Goal: Task Accomplishment & Management: Use online tool/utility

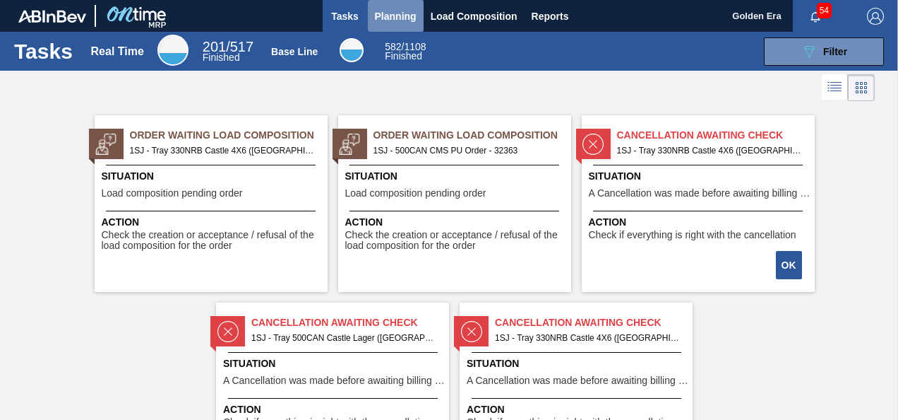
click at [391, 11] on span "Planning" at bounding box center [396, 16] width 42 height 17
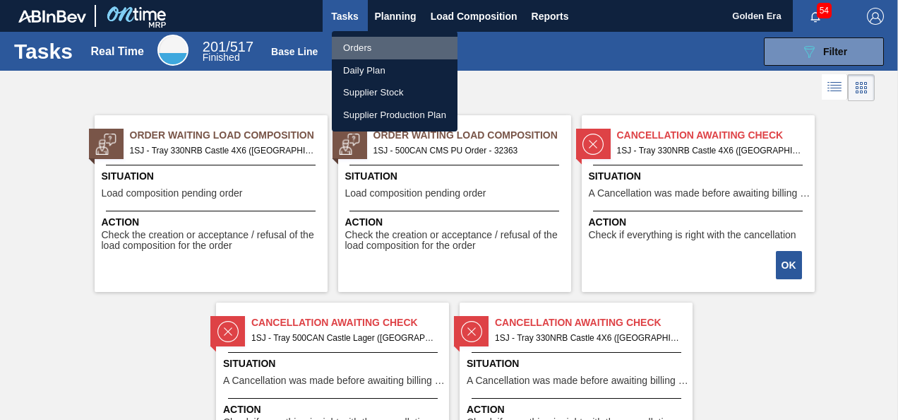
click at [370, 47] on li "Orders" at bounding box center [395, 48] width 126 height 23
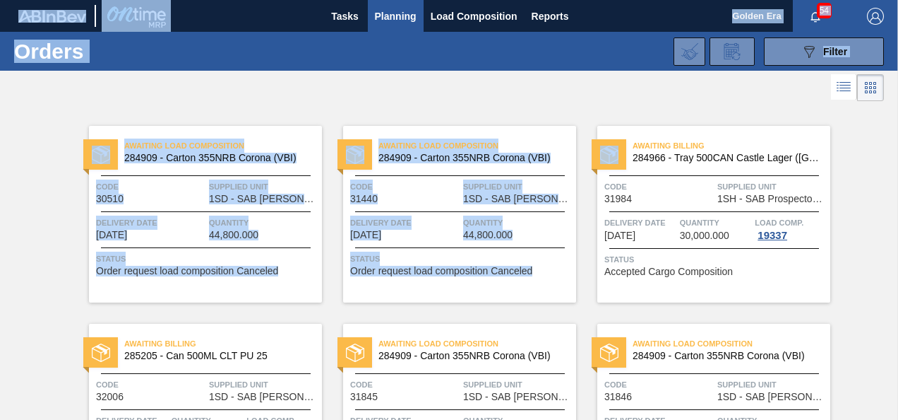
drag, startPoint x: 896, startPoint y: 104, endPoint x: 901, endPoint y: 162, distance: 58.8
click at [898, 0] on html "Tasks Planning Load Composition Reports Golden Era 54 Mark all as read Orders 0…" at bounding box center [449, 0] width 898 height 0
drag, startPoint x: 901, startPoint y: 162, endPoint x: 873, endPoint y: 193, distance: 41.0
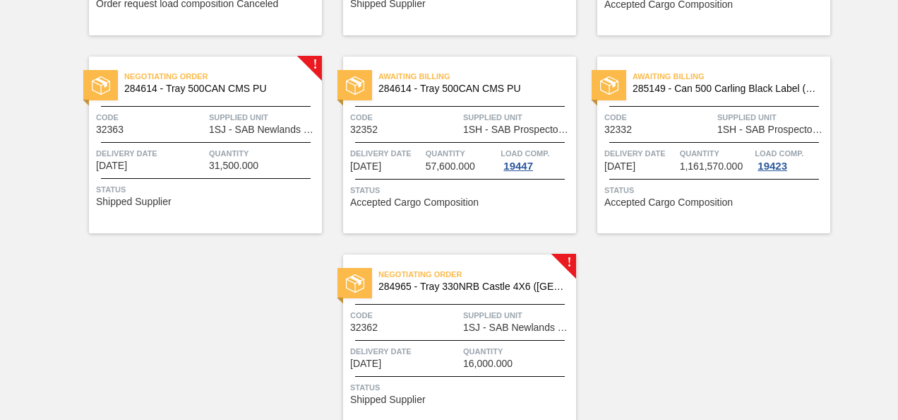
scroll to position [1081, 0]
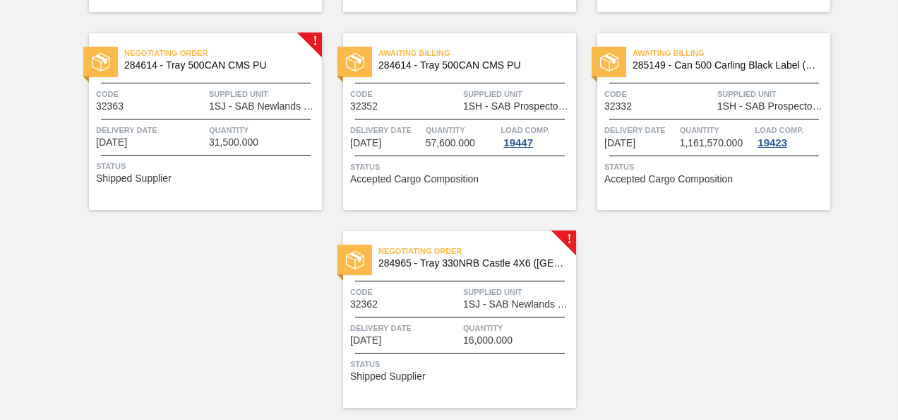
click at [203, 167] on span "Status" at bounding box center [207, 166] width 222 height 14
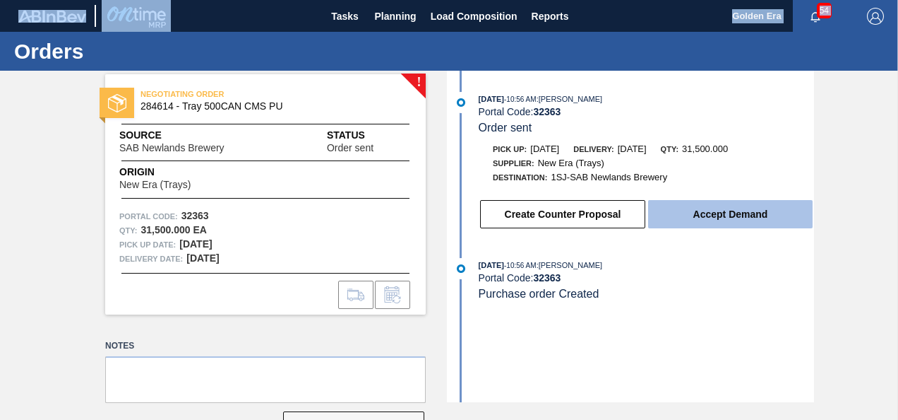
click at [718, 214] on button "Accept Demand" at bounding box center [730, 214] width 165 height 28
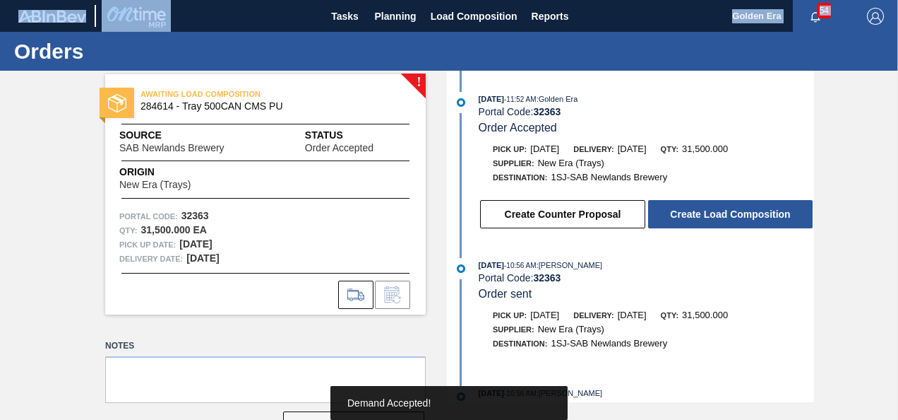
click at [718, 214] on button "Create Load Composition" at bounding box center [730, 214] width 165 height 28
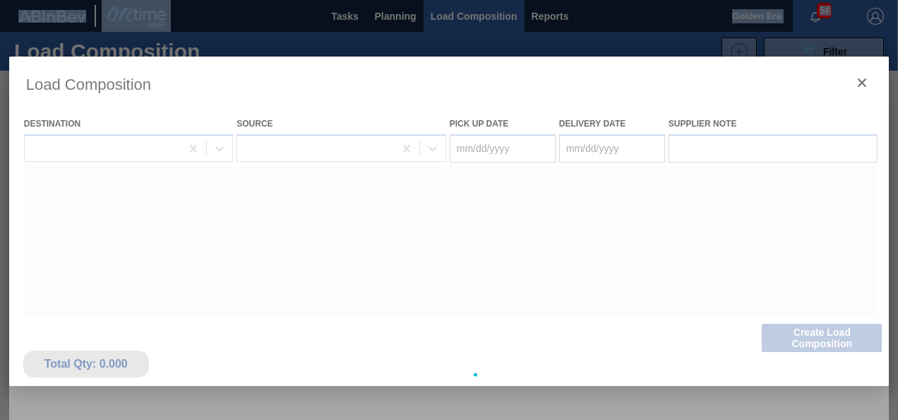
type Date "[DATE]"
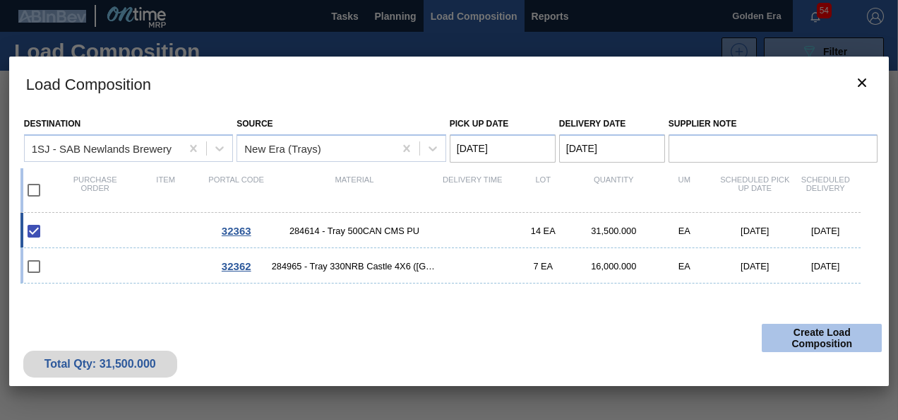
click at [828, 332] on button "Create Load Composition" at bounding box center [822, 337] width 120 height 28
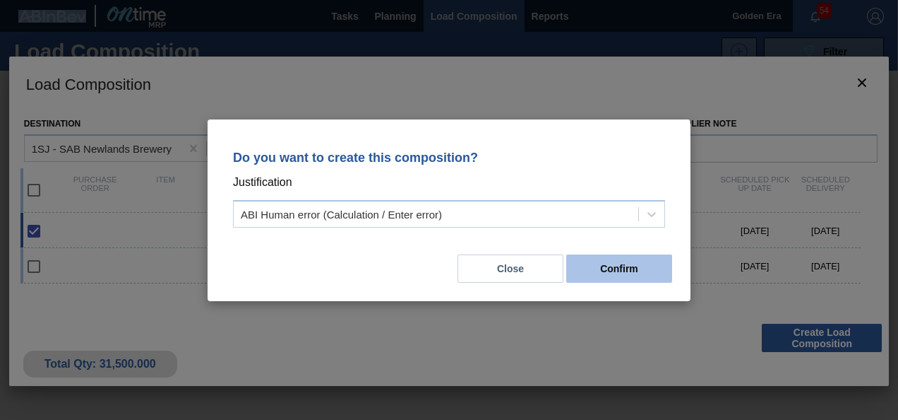
click at [623, 273] on button "Confirm" at bounding box center [619, 268] width 106 height 28
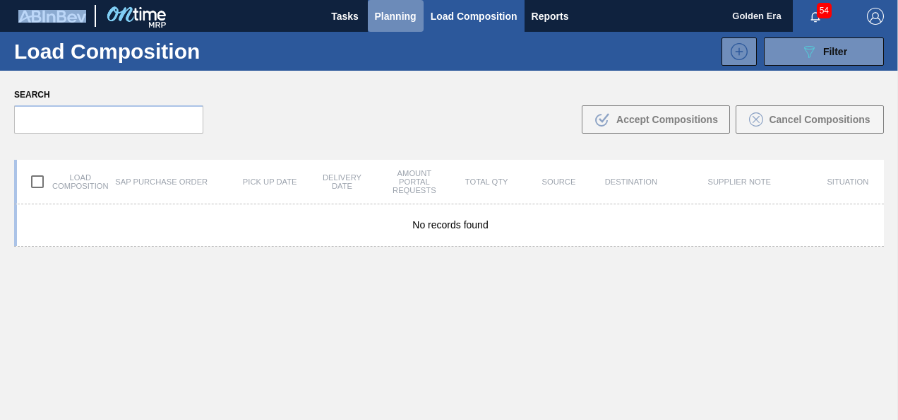
click at [394, 10] on span "Planning" at bounding box center [396, 16] width 42 height 17
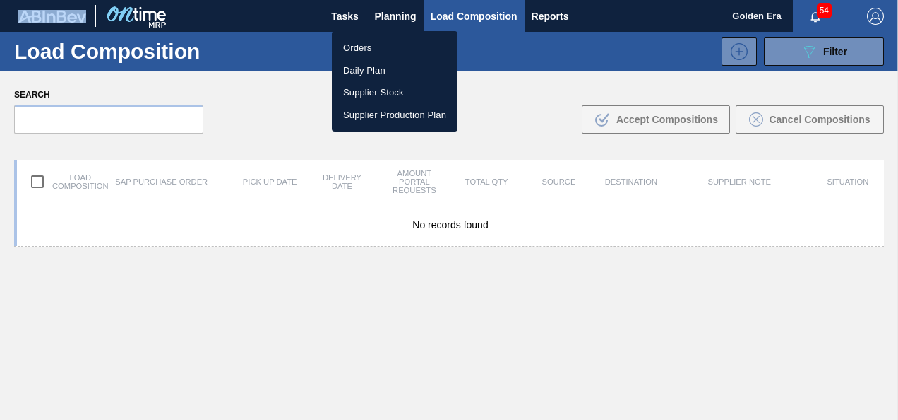
click at [371, 47] on li "Orders" at bounding box center [395, 48] width 126 height 23
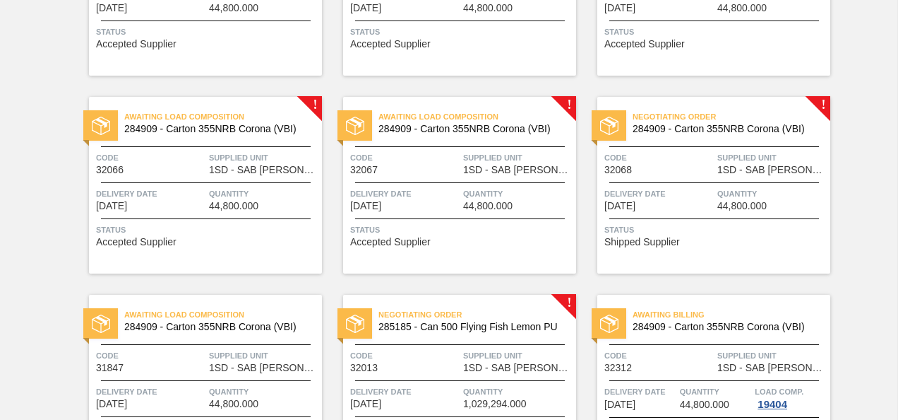
scroll to position [1121, 0]
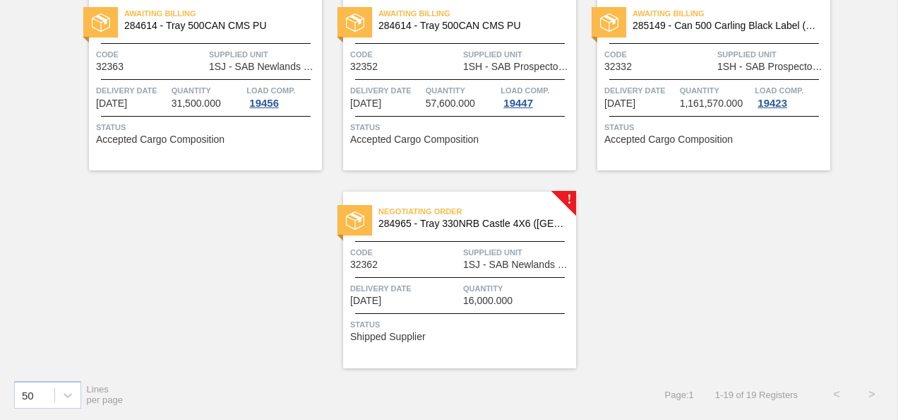
click at [404, 259] on div "Code 32362" at bounding box center [404, 257] width 109 height 25
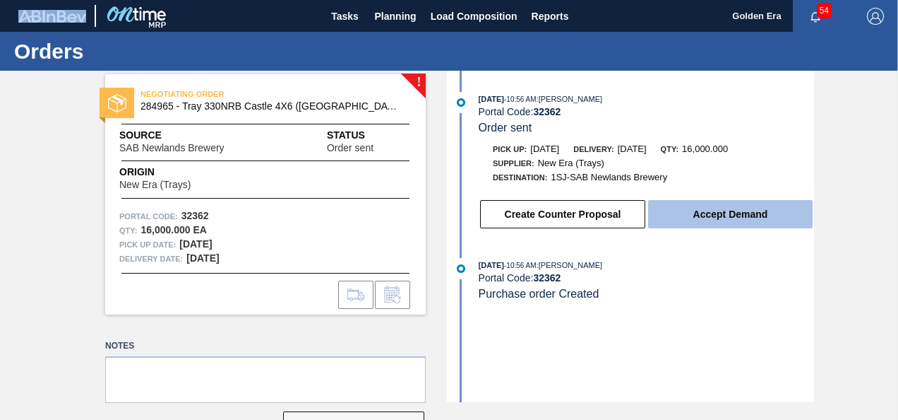
click at [733, 213] on button "Accept Demand" at bounding box center [730, 214] width 165 height 28
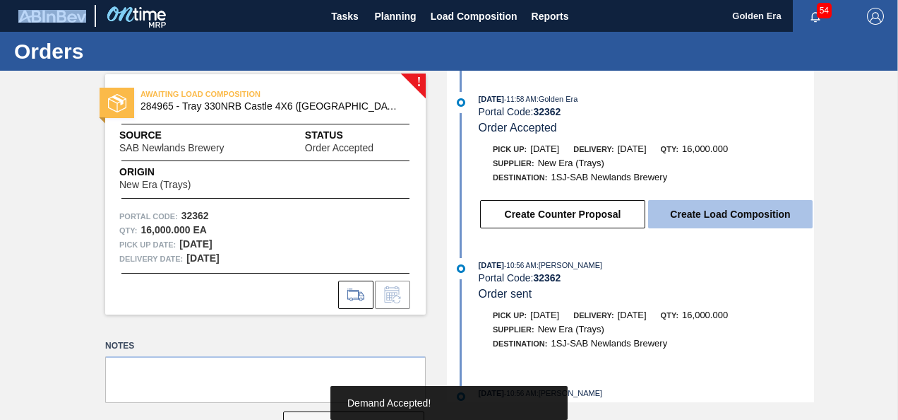
click at [735, 210] on button "Create Load Composition" at bounding box center [730, 214] width 165 height 28
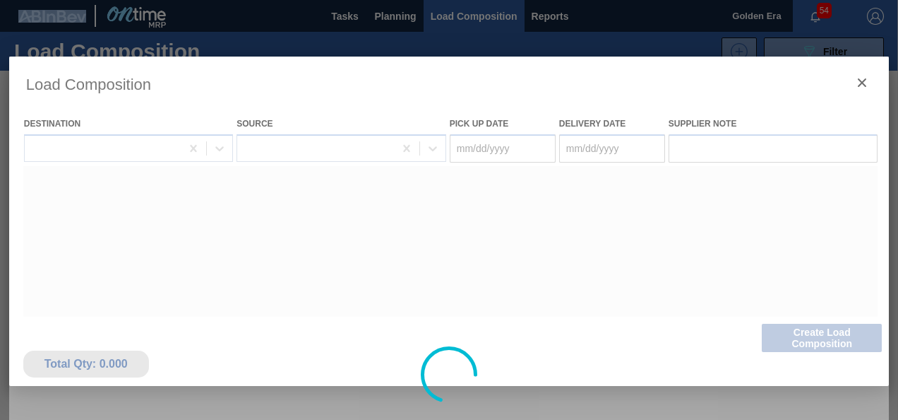
type Date "[DATE]"
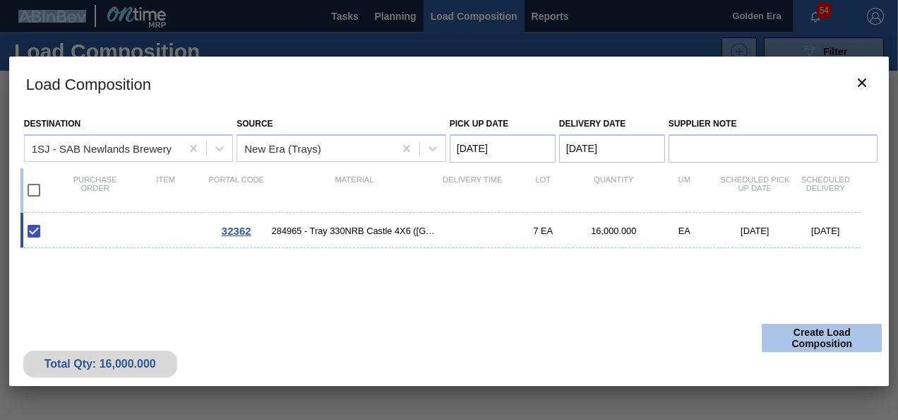
click at [824, 335] on button "Create Load Composition" at bounding box center [822, 337] width 120 height 28
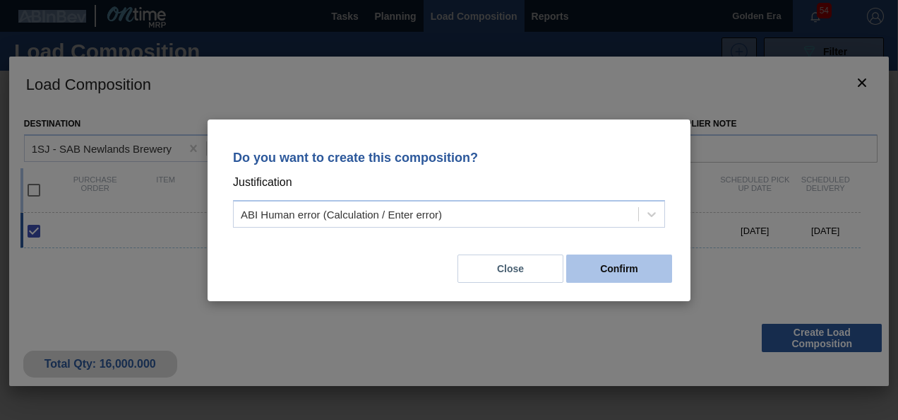
click at [631, 275] on button "Confirm" at bounding box center [619, 268] width 106 height 28
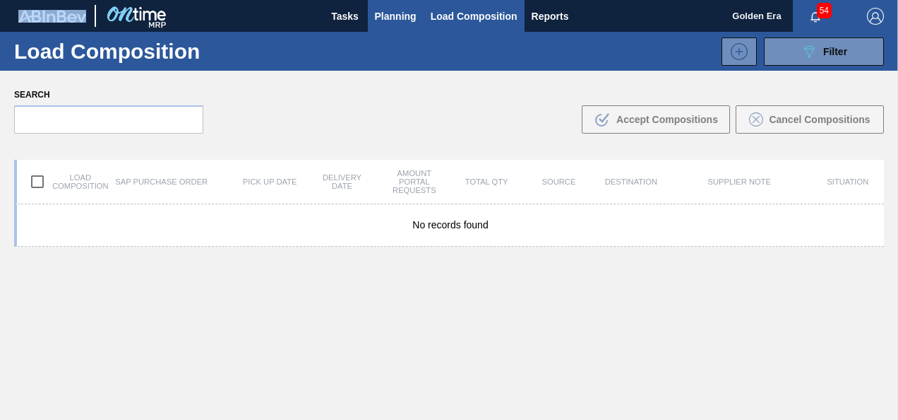
click at [393, 17] on span "Planning" at bounding box center [396, 16] width 42 height 17
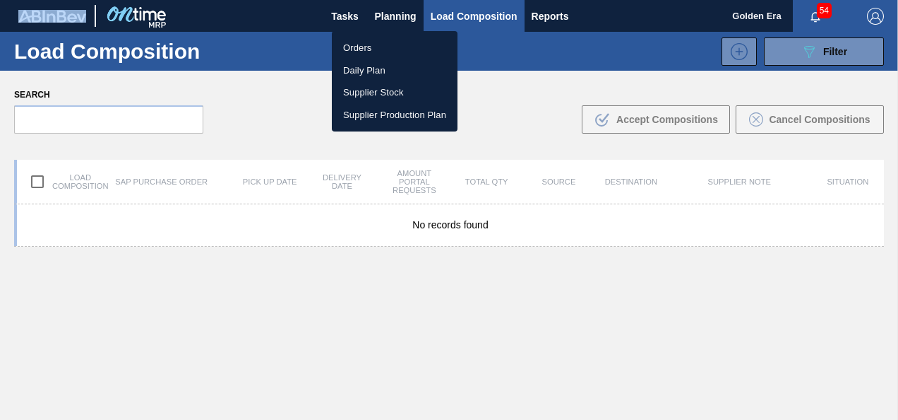
click at [356, 46] on li "Orders" at bounding box center [395, 48] width 126 height 23
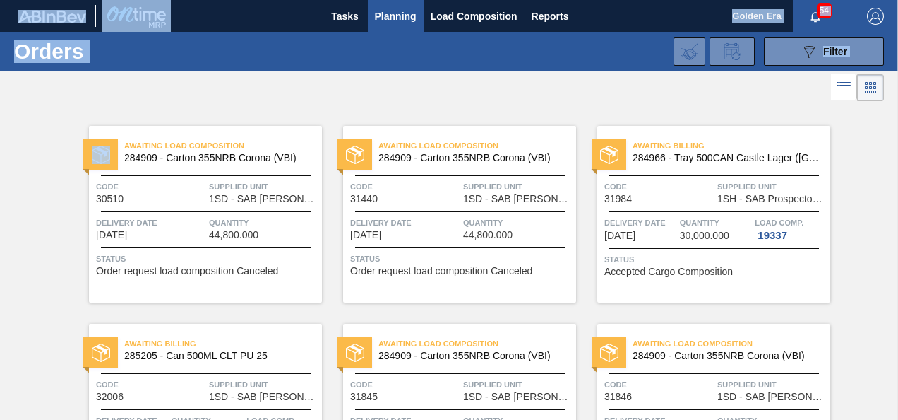
click at [898, 0] on html "Tasks Planning Load Composition Reports Golden Era 54 Mark all as read Orders 0…" at bounding box center [449, 0] width 898 height 0
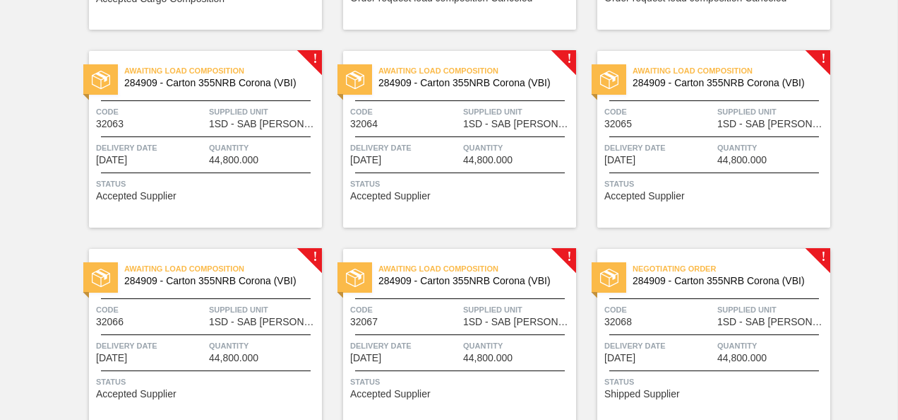
scroll to position [1121, 0]
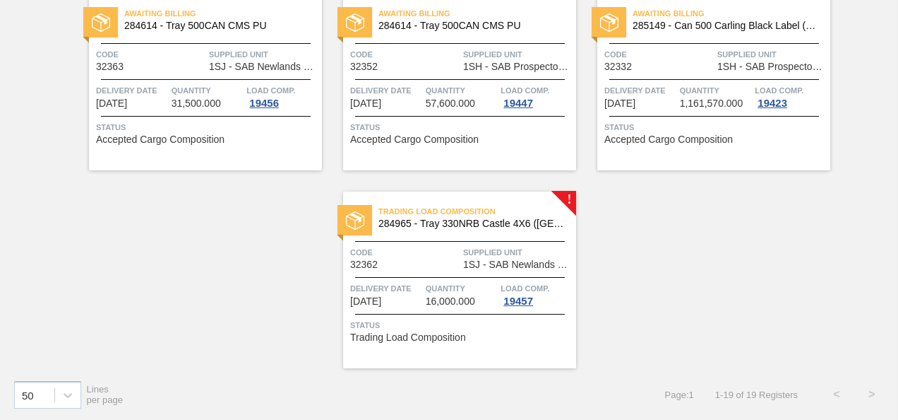
click at [486, 322] on span "Status" at bounding box center [461, 325] width 222 height 14
